Goal: Find specific page/section: Find specific page/section

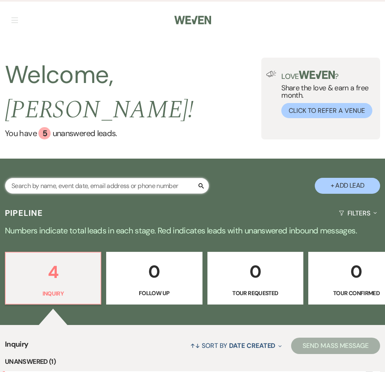
click at [185, 178] on input "text" at bounding box center [107, 186] width 204 height 16
type input "g"
click at [81, 178] on input "text" at bounding box center [107, 186] width 204 height 16
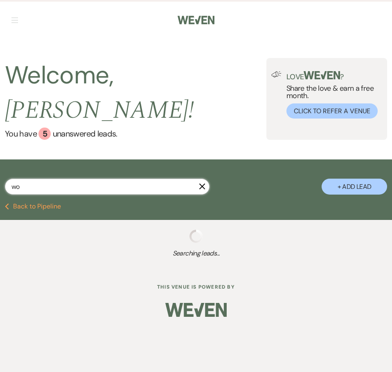
type input "won"
select select "8"
select select "5"
select select "8"
select select "3"
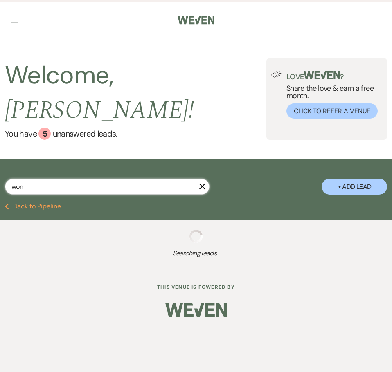
select select "8"
select select "5"
select select "8"
select select "5"
select select "8"
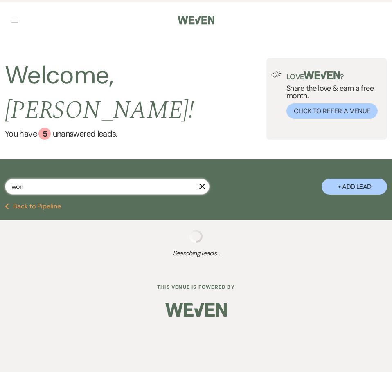
select select "5"
select select "8"
select select "5"
select select "8"
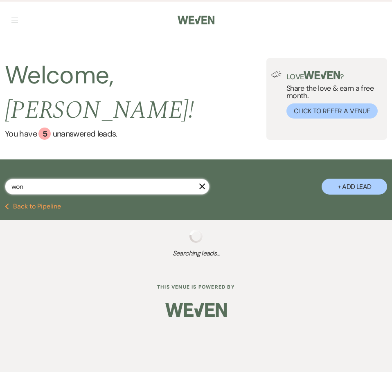
select select "5"
select select "8"
select select "5"
select select "8"
select select "5"
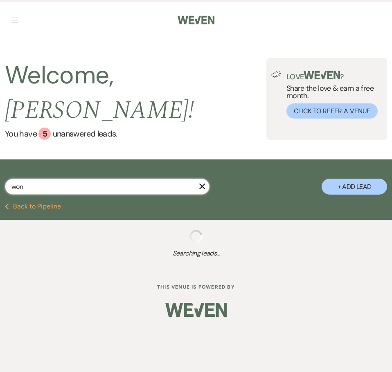
select select "8"
select select "5"
select select "8"
select select "11"
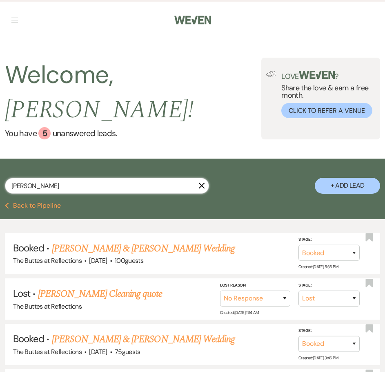
type input "[PERSON_NAME]"
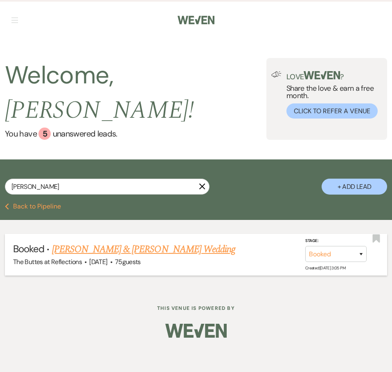
click at [122, 242] on link "[PERSON_NAME] & [PERSON_NAME] Wedding" at bounding box center [143, 249] width 183 height 15
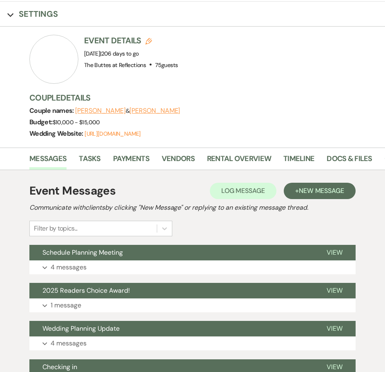
scroll to position [123, 0]
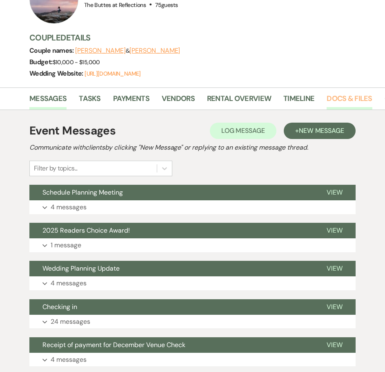
click at [350, 101] on link "Docs & Files" at bounding box center [349, 101] width 45 height 17
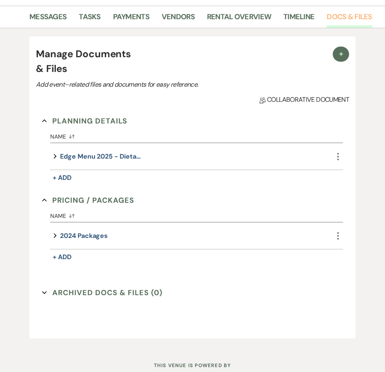
scroll to position [239, 0]
